Goal: Information Seeking & Learning: Check status

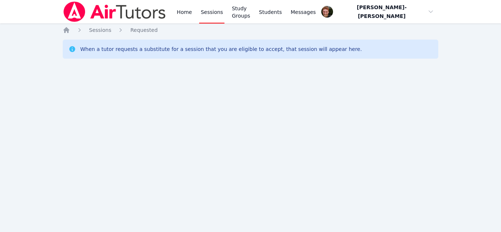
click at [9, 182] on div "Home Sessions Study Groups Students Messages Open user menu Vincent Astray-Cane…" at bounding box center [250, 116] width 501 height 232
